Goal: Find specific page/section: Find specific page/section

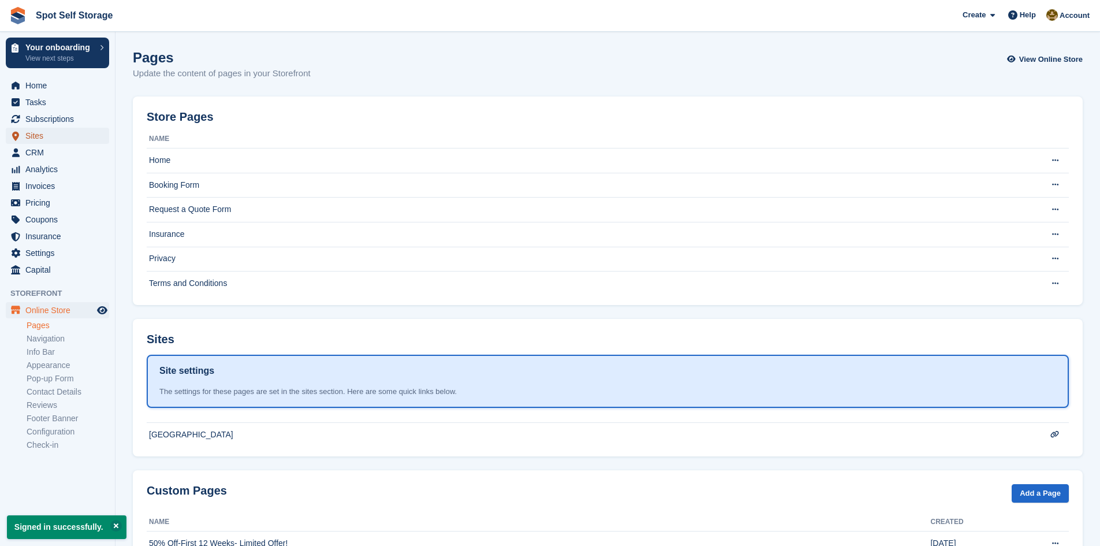
click at [39, 134] on span "Sites" at bounding box center [59, 136] width 69 height 16
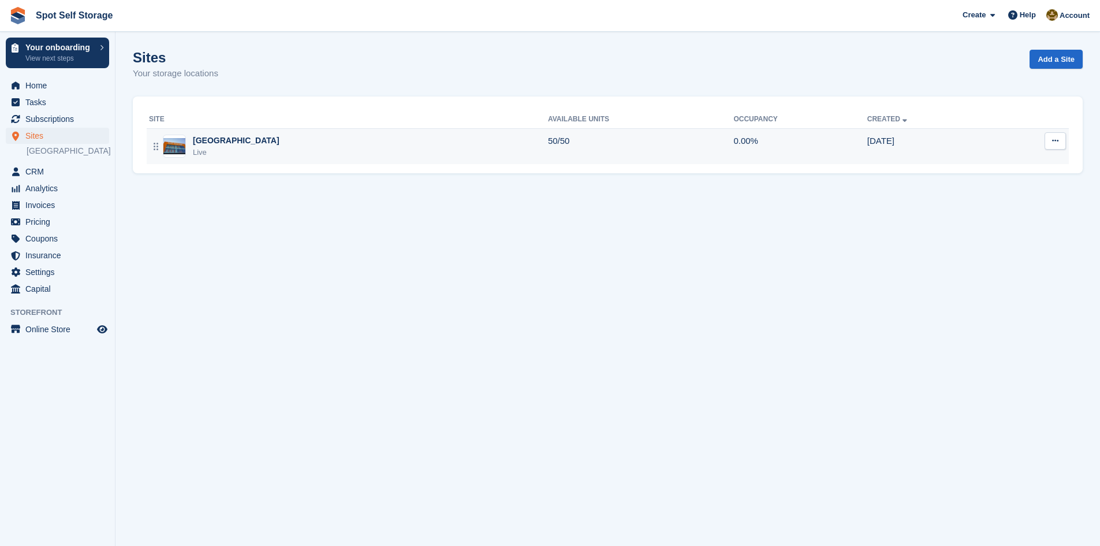
click at [200, 143] on div "[GEOGRAPHIC_DATA]" at bounding box center [236, 141] width 87 height 12
